Goal: Task Accomplishment & Management: Manage account settings

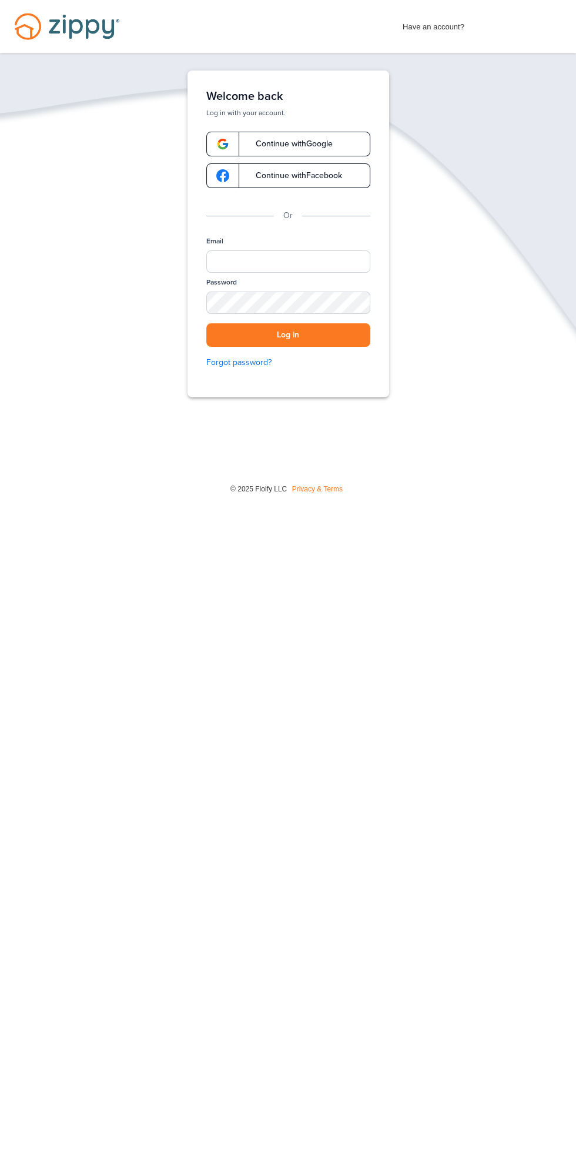
click at [219, 282] on label "Password" at bounding box center [221, 282] width 31 height 10
type input "**********"
click at [206, 323] on button "Log in" at bounding box center [288, 335] width 164 height 24
